Goal: Entertainment & Leisure: Consume media (video, audio)

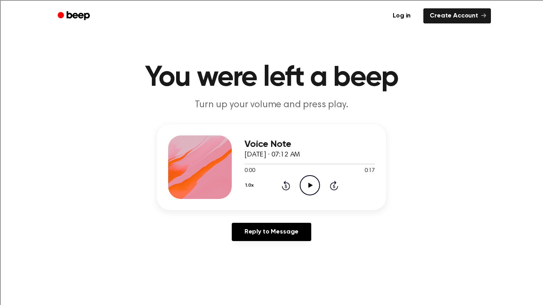
click at [308, 184] on icon at bounding box center [310, 185] width 4 height 5
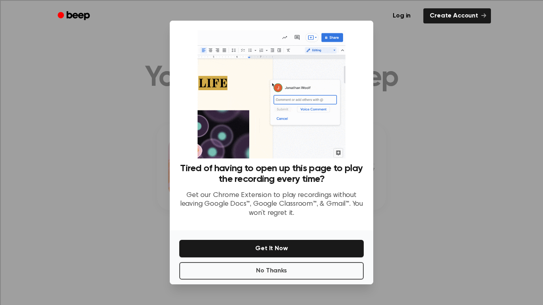
click at [403, 128] on div at bounding box center [271, 152] width 543 height 305
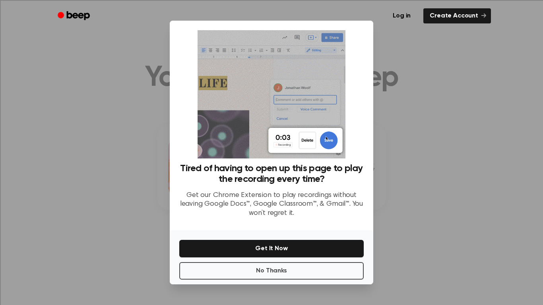
click at [445, 161] on div at bounding box center [271, 152] width 543 height 305
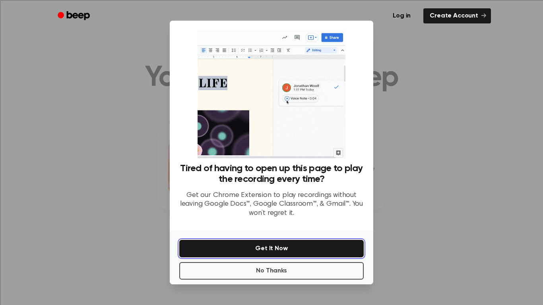
click at [262, 244] on button "Get It Now" at bounding box center [271, 248] width 184 height 17
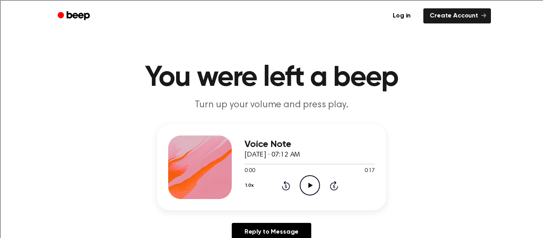
click at [315, 186] on icon "Play Audio" at bounding box center [310, 185] width 20 height 20
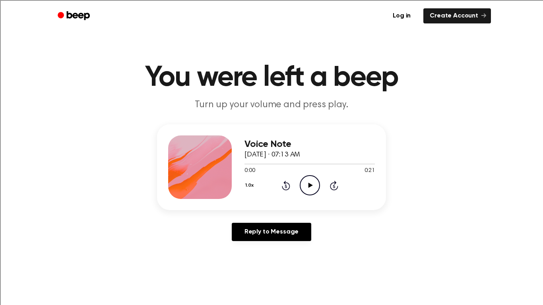
click at [307, 186] on icon "Play Audio" at bounding box center [310, 185] width 20 height 20
click at [314, 187] on icon "Pause Audio" at bounding box center [310, 185] width 20 height 20
click at [315, 163] on div at bounding box center [309, 164] width 130 height 6
click at [306, 188] on icon "Play Audio" at bounding box center [310, 185] width 20 height 20
click at [341, 162] on div at bounding box center [309, 164] width 130 height 6
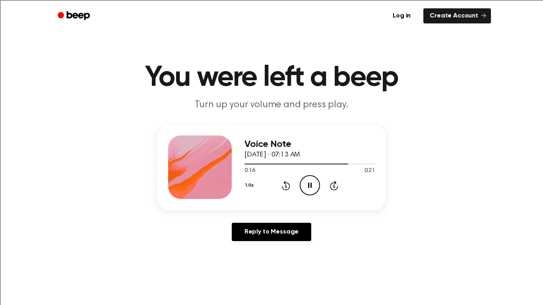
click at [371, 168] on span "0:21" at bounding box center [369, 171] width 10 height 8
click at [374, 164] on div at bounding box center [309, 164] width 130 height 1
click at [425, 153] on div "Voice Note September 26, 2025 · 07:13 AM 0:21 0:21 Your browser does not suppor…" at bounding box center [272, 185] width 524 height 123
click at [312, 186] on icon "Play Audio" at bounding box center [310, 185] width 20 height 20
click at [390, 163] on div "Voice Note September 26, 2025 · 07:14 AM 0:01 0:21 Your browser does not suppor…" at bounding box center [272, 185] width 524 height 123
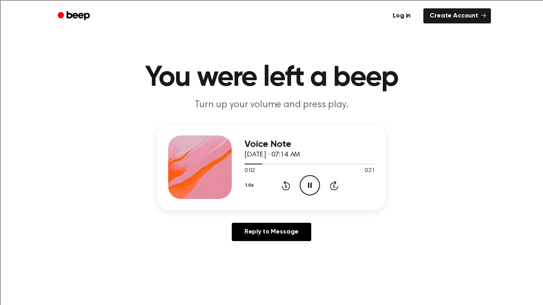
click at [423, 159] on div "Voice Note September 26, 2025 · 07:14 AM 0:02 0:21 Your browser does not suppor…" at bounding box center [272, 185] width 524 height 123
click at [310, 187] on icon at bounding box center [310, 185] width 4 height 5
click at [313, 183] on icon "Play Audio" at bounding box center [310, 185] width 20 height 20
click at [265, 235] on link "Reply to Message" at bounding box center [271, 232] width 79 height 18
click at [308, 184] on icon "Play Audio" at bounding box center [310, 185] width 20 height 20
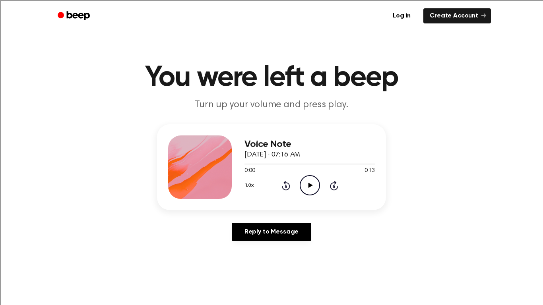
click at [307, 184] on icon "Play Audio" at bounding box center [310, 185] width 20 height 20
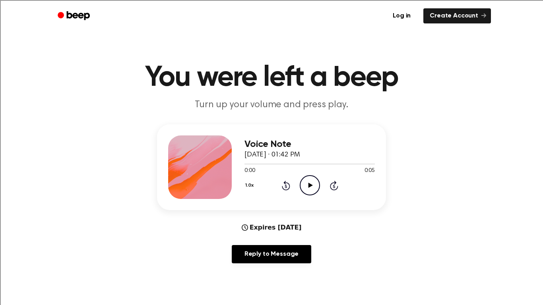
click at [312, 187] on icon "Play Audio" at bounding box center [310, 185] width 20 height 20
click at [310, 194] on icon "Play Audio" at bounding box center [310, 185] width 20 height 20
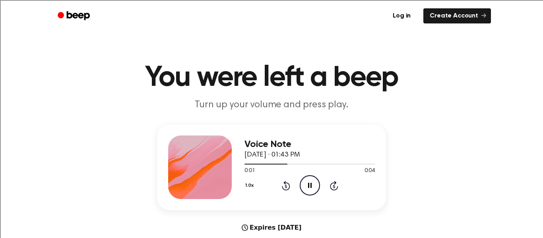
click at [511, 155] on div "Voice Note September 16, 2025 · 01:43 PM 0:01 0:04 Your browser does not suppor…" at bounding box center [272, 196] width 524 height 145
click at [309, 163] on div at bounding box center [309, 164] width 130 height 6
click at [308, 188] on icon "Play Audio" at bounding box center [310, 185] width 20 height 20
click at [307, 164] on div at bounding box center [309, 164] width 130 height 1
click at [310, 179] on icon "Play Audio" at bounding box center [310, 185] width 20 height 20
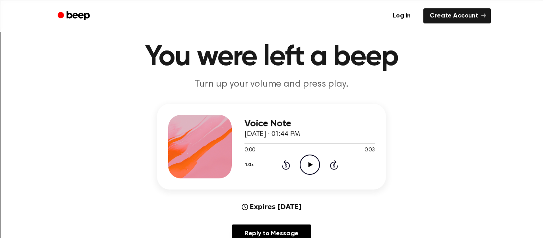
scroll to position [208, 0]
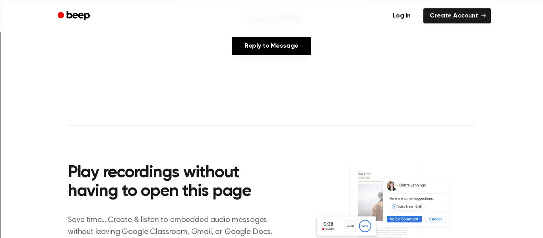
click at [378, 35] on div "Expires Sep 16, 2026 Reply to Message" at bounding box center [271, 38] width 229 height 47
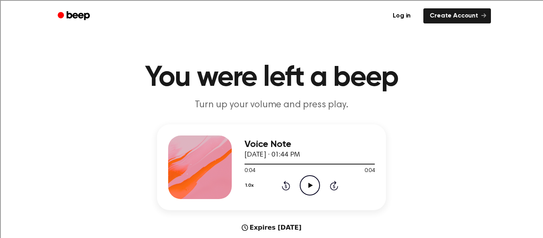
click at [317, 182] on icon "Play Audio" at bounding box center [310, 185] width 20 height 20
click at [249, 164] on div at bounding box center [309, 164] width 130 height 1
